Goal: Task Accomplishment & Management: Manage account settings

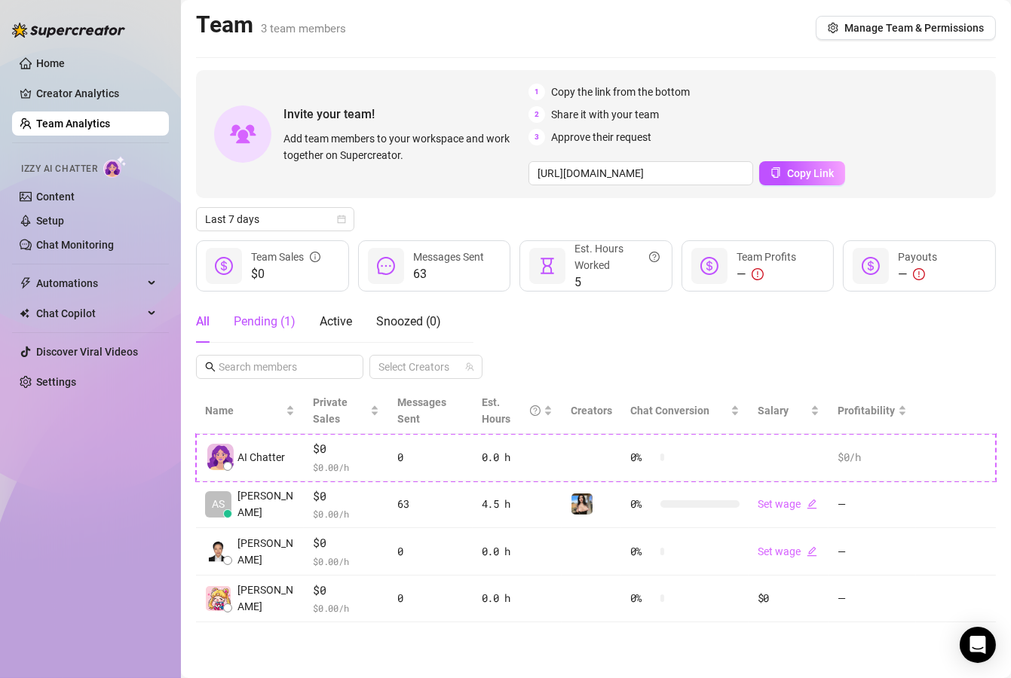
click at [276, 329] on div "Pending ( 1 )" at bounding box center [265, 322] width 62 height 18
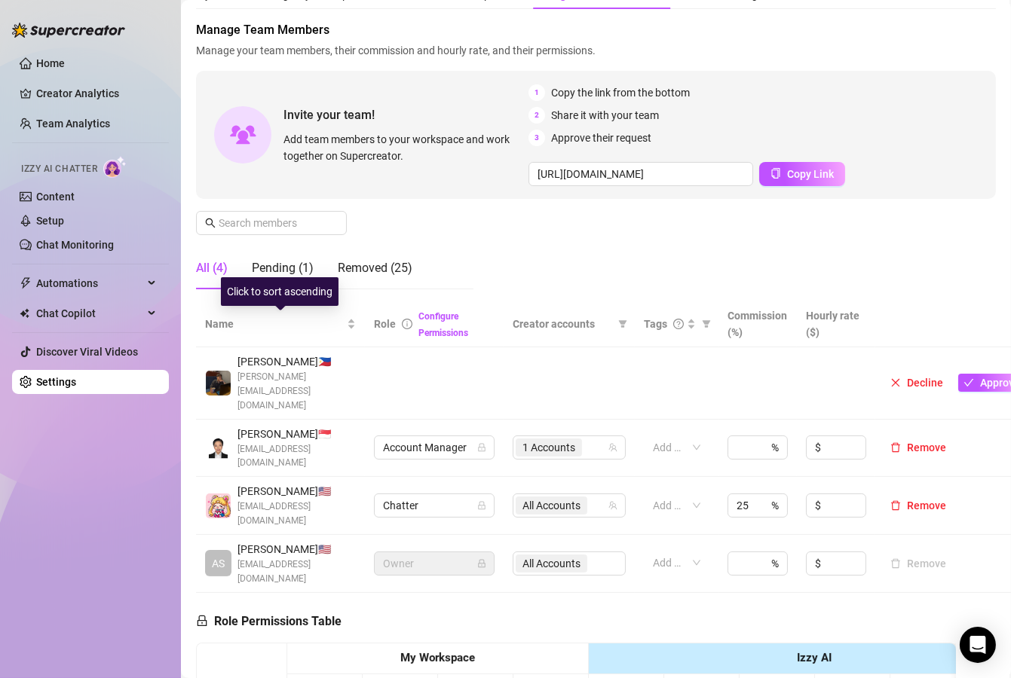
scroll to position [65, 35]
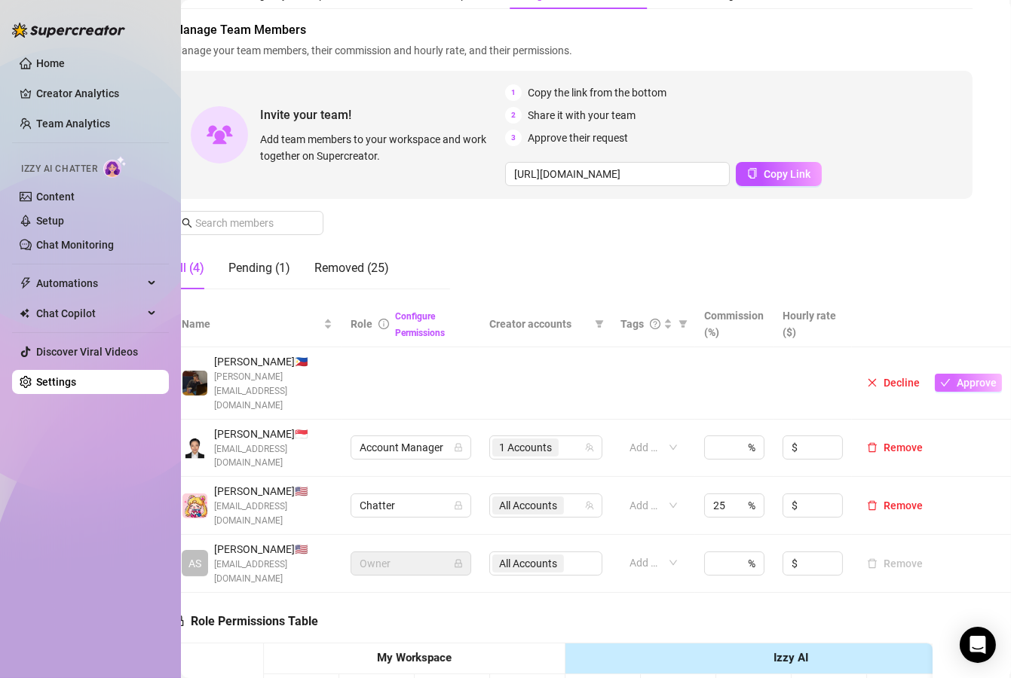
click at [956, 377] on span "Approve" at bounding box center [976, 383] width 40 height 12
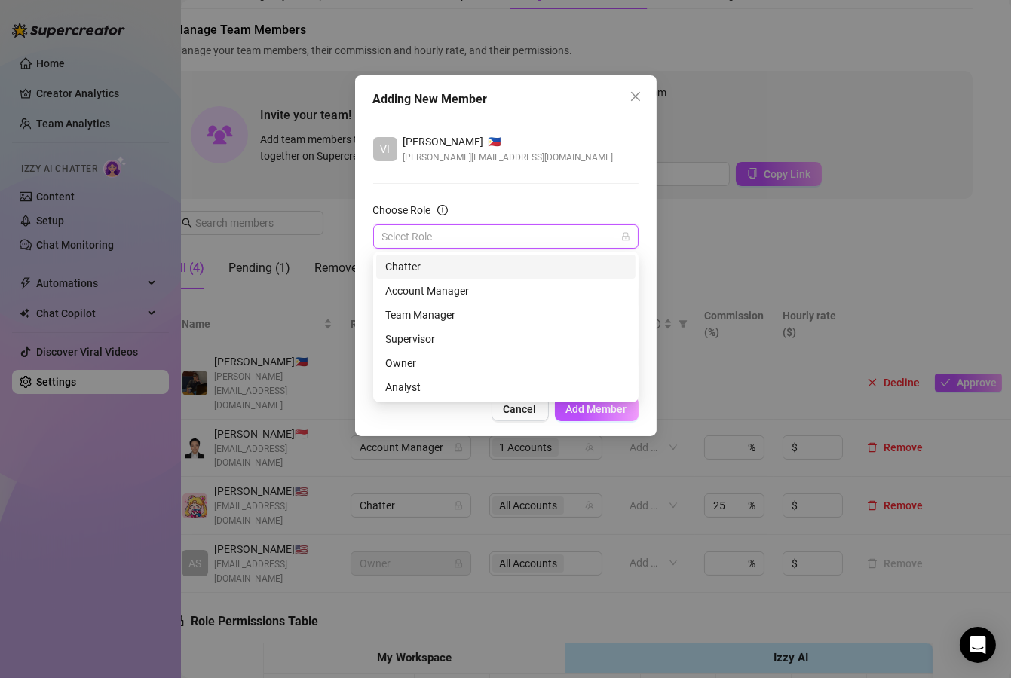
click at [576, 240] on input "Choose Role" at bounding box center [499, 236] width 234 height 23
click at [499, 274] on div "Chatter" at bounding box center [505, 267] width 241 height 17
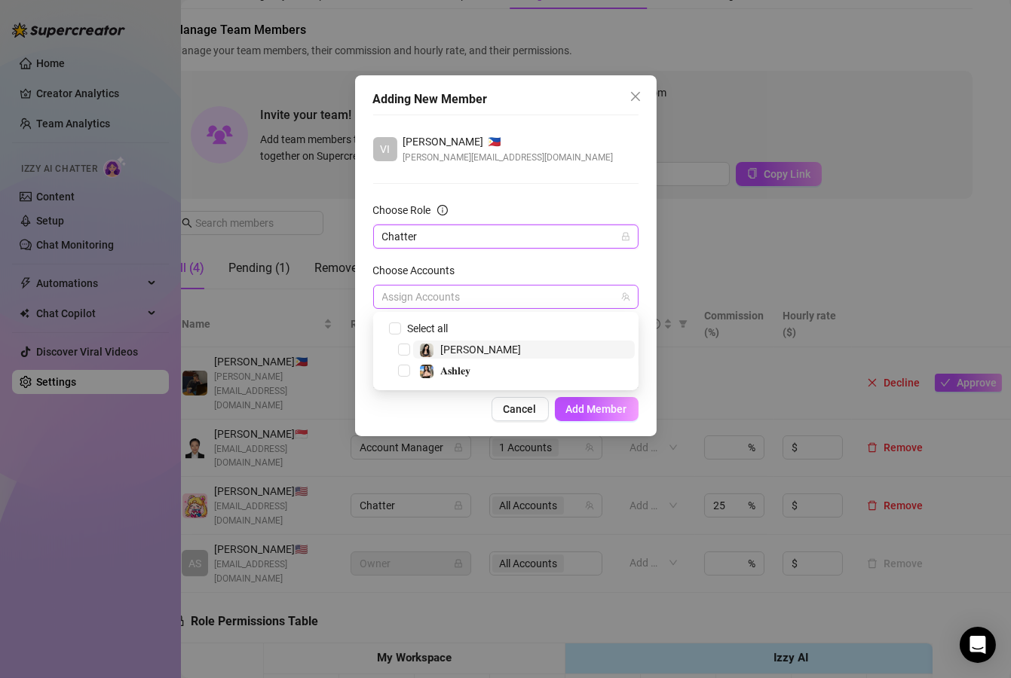
click at [459, 297] on div at bounding box center [497, 296] width 243 height 21
click at [393, 325] on input "Select all" at bounding box center [394, 328] width 11 height 11
checkbox input "true"
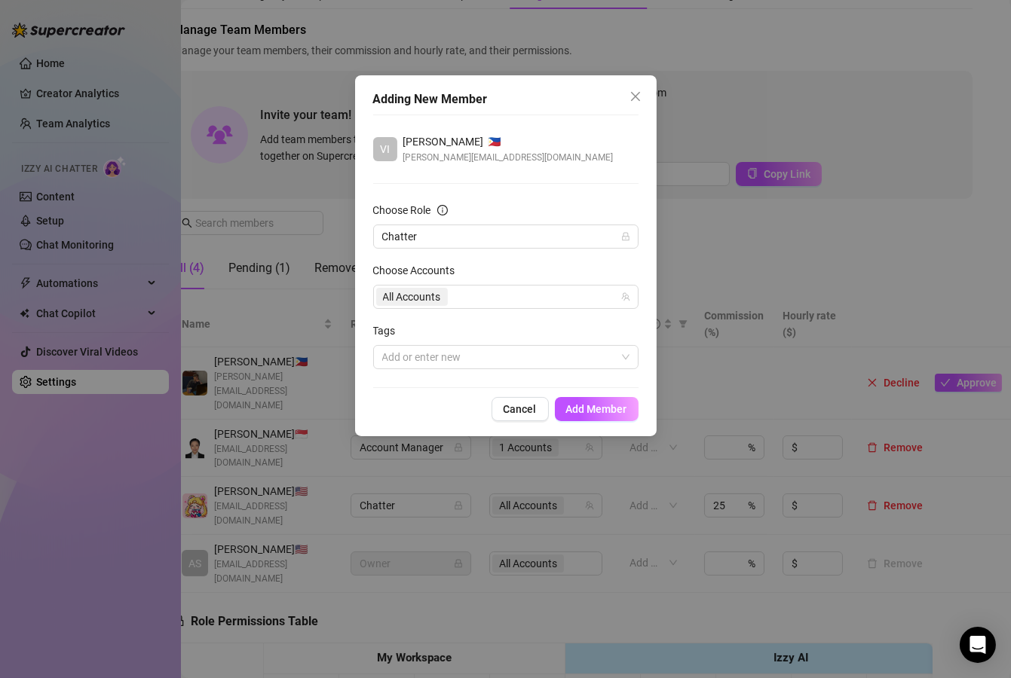
click at [385, 398] on div "Cancel Add Member" at bounding box center [505, 409] width 265 height 24
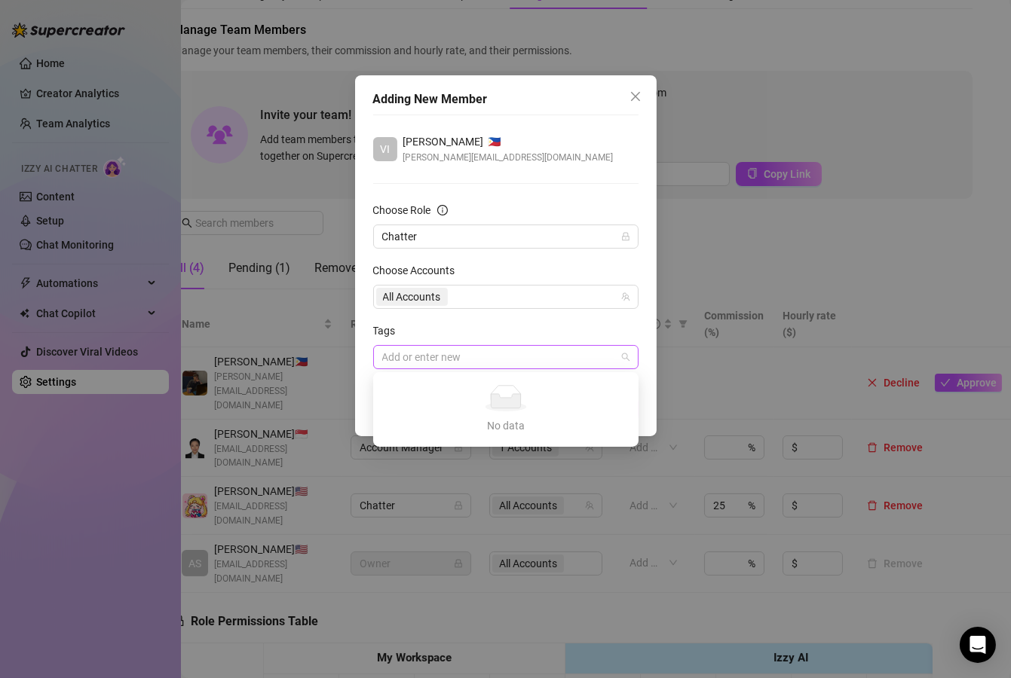
click at [436, 362] on div at bounding box center [497, 357] width 243 height 21
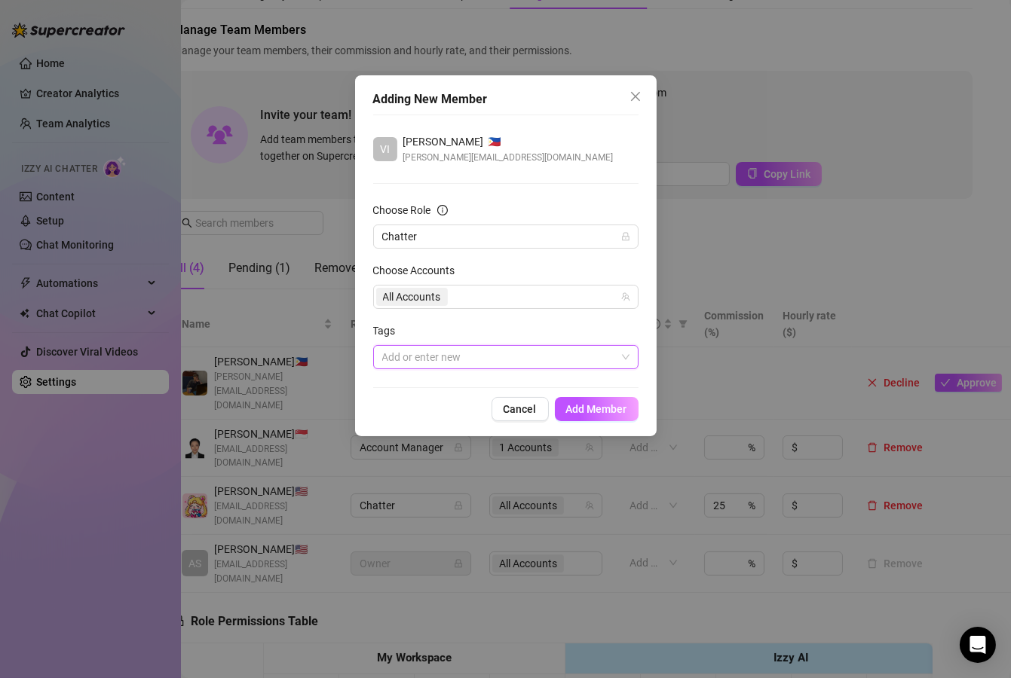
click at [436, 362] on div at bounding box center [497, 357] width 243 height 21
click at [614, 415] on span "Add Member" at bounding box center [596, 409] width 61 height 12
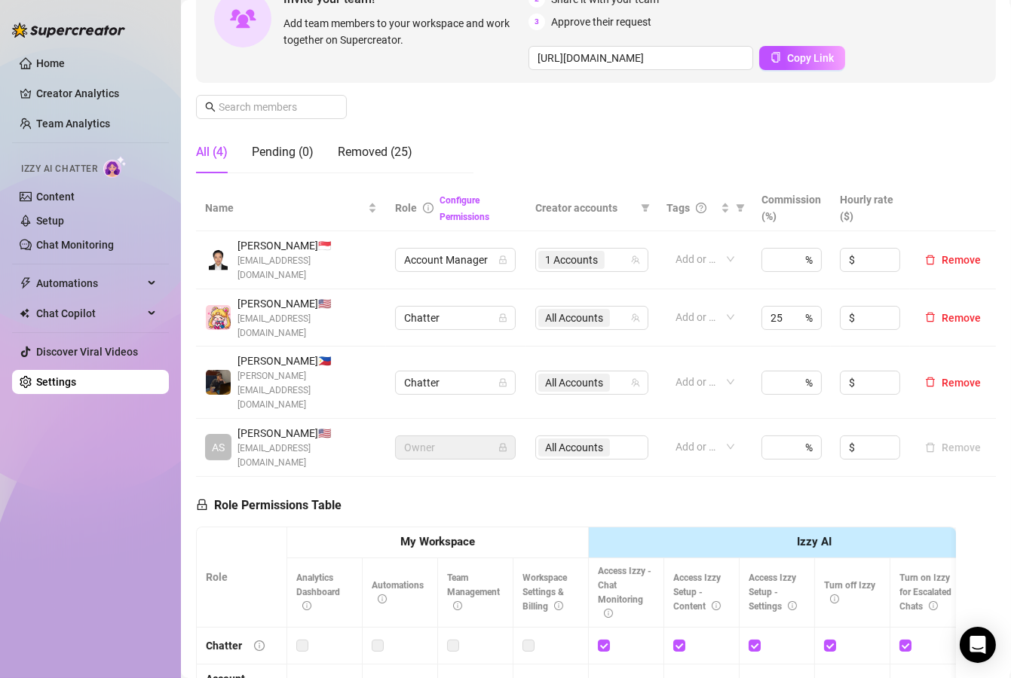
scroll to position [0, 0]
